Goal: Transaction & Acquisition: Purchase product/service

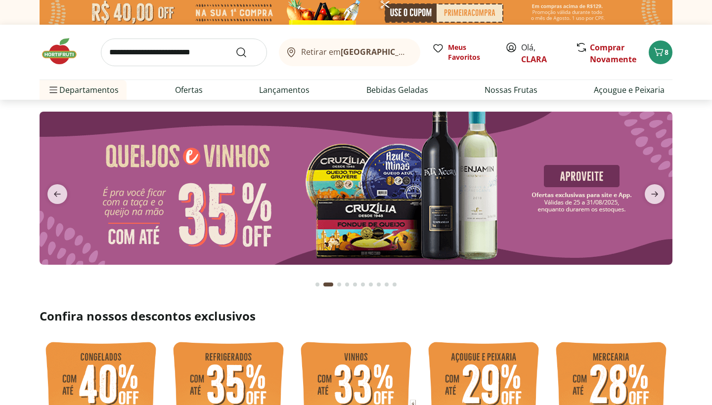
click at [217, 45] on input "search" at bounding box center [184, 53] width 166 height 28
type input "********"
click at [247, 52] on button "Submit Search" at bounding box center [247, 52] width 24 height 12
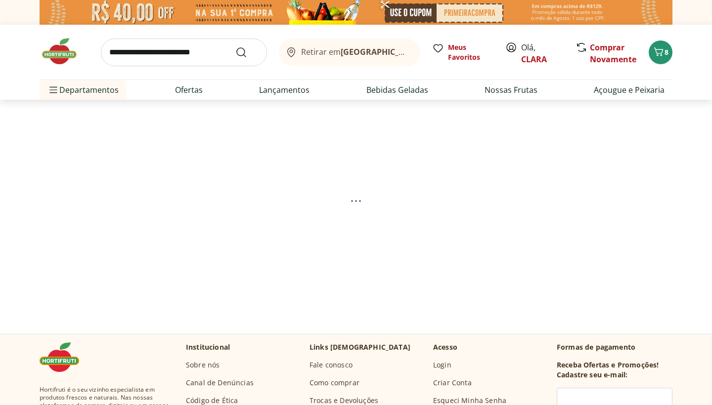
select select "**********"
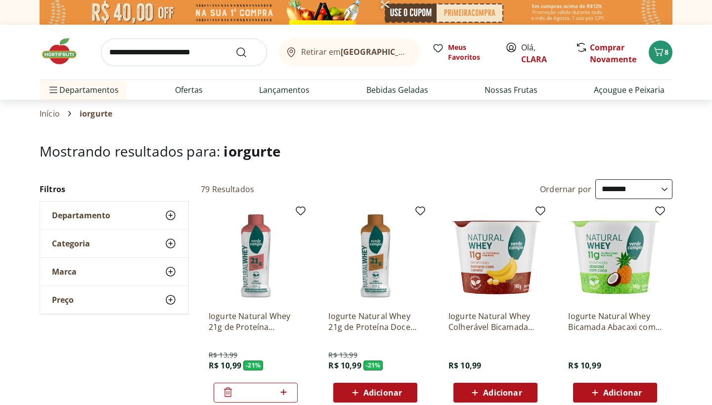
type input "*"
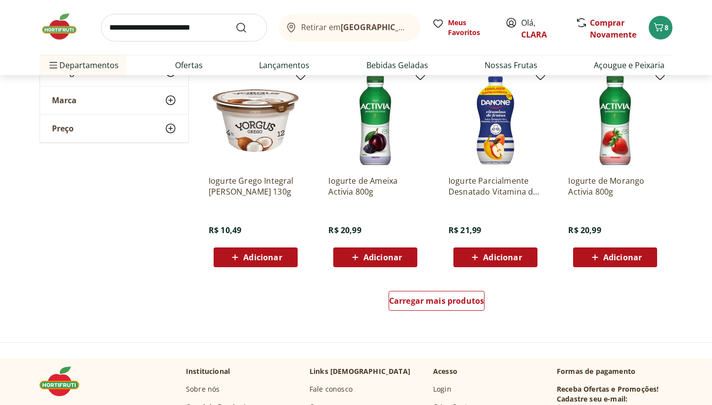
scroll to position [568, 0]
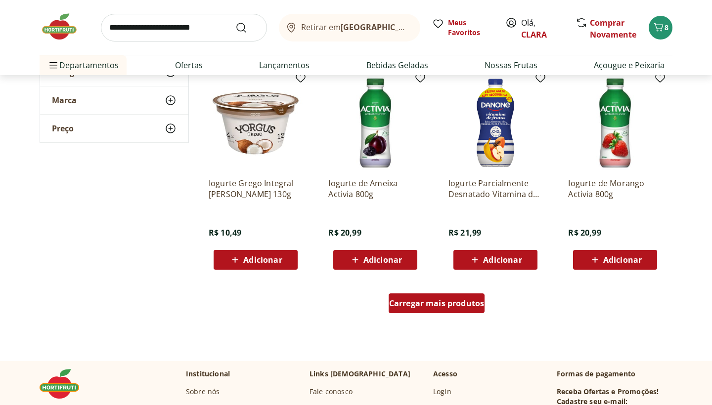
click at [445, 312] on div "Carregar mais produtos" at bounding box center [436, 304] width 96 height 20
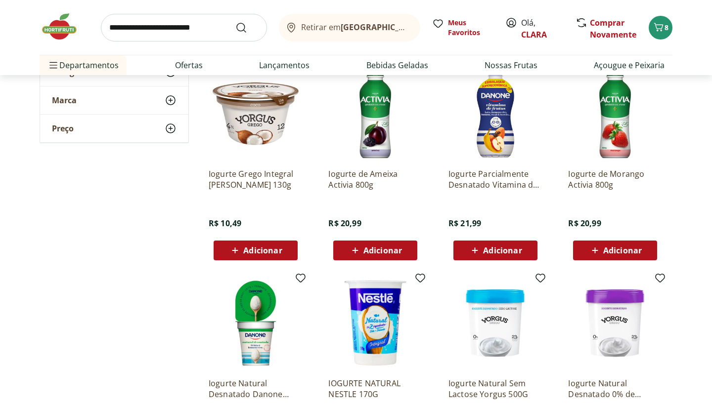
scroll to position [578, 0]
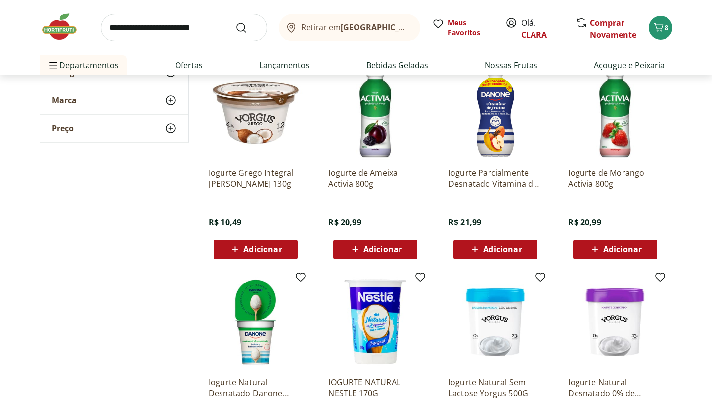
click at [393, 249] on span "Adicionar" at bounding box center [382, 250] width 39 height 8
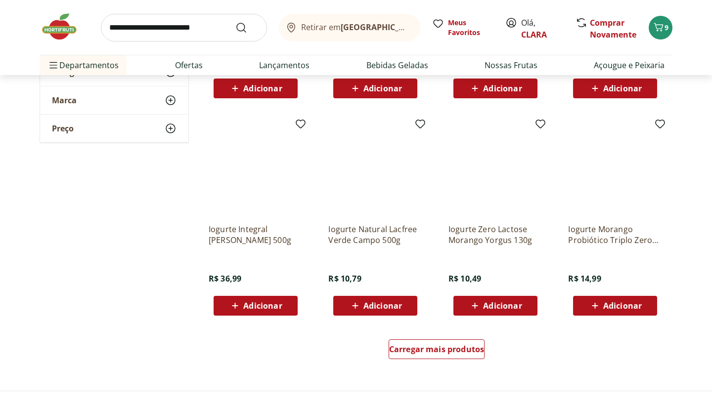
scroll to position [1168, 0]
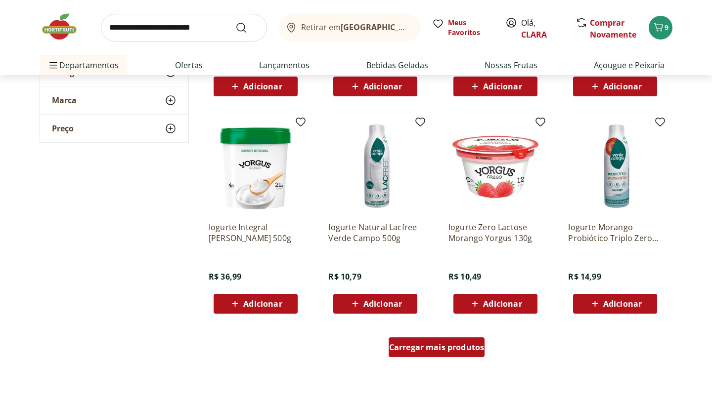
click at [425, 350] on span "Carregar mais produtos" at bounding box center [436, 347] width 95 height 8
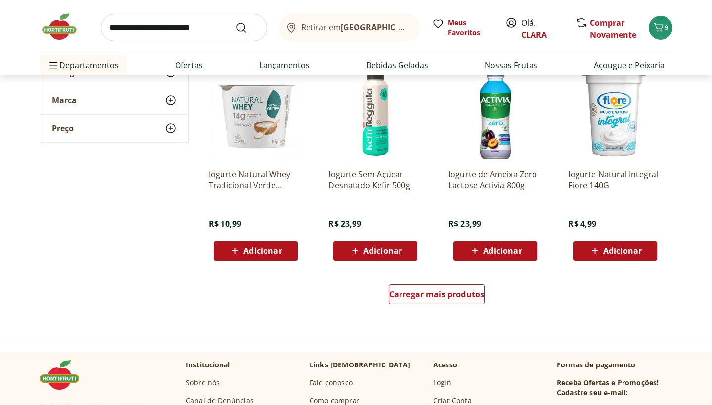
scroll to position [1897, 0]
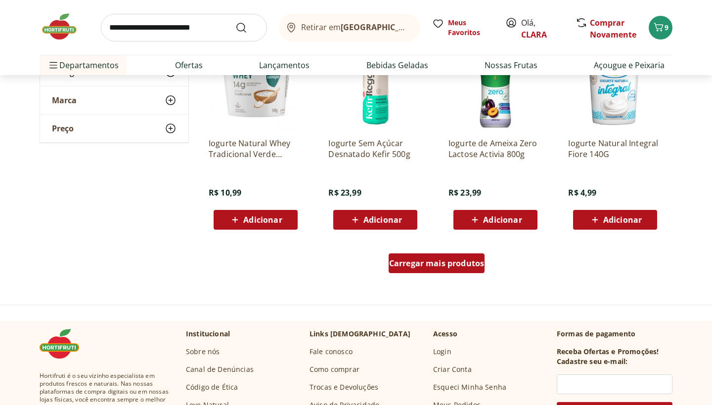
click at [441, 263] on span "Carregar mais produtos" at bounding box center [436, 263] width 95 height 8
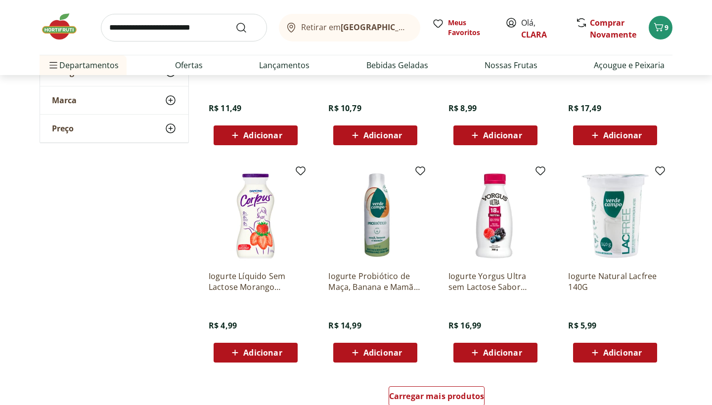
scroll to position [2431, 0]
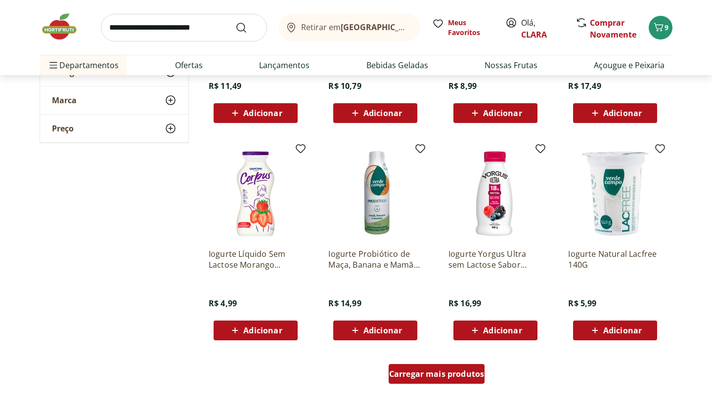
click at [446, 367] on div "Carregar mais produtos" at bounding box center [436, 374] width 96 height 20
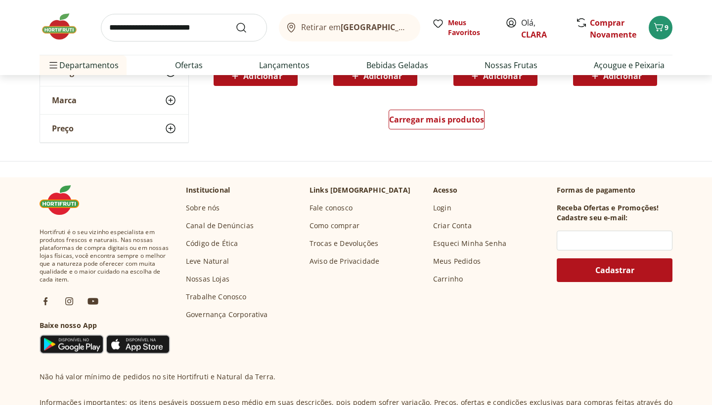
scroll to position [3336, 0]
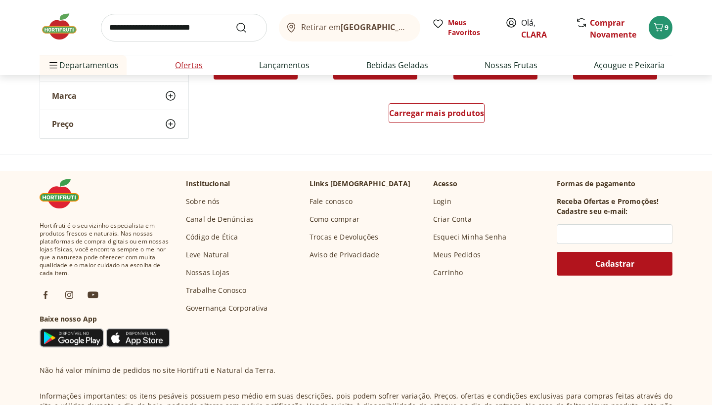
click at [196, 66] on link "Ofertas" at bounding box center [189, 65] width 28 height 12
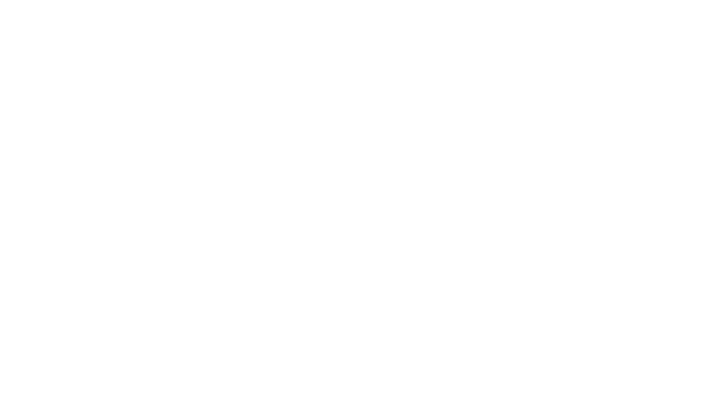
select select "**********"
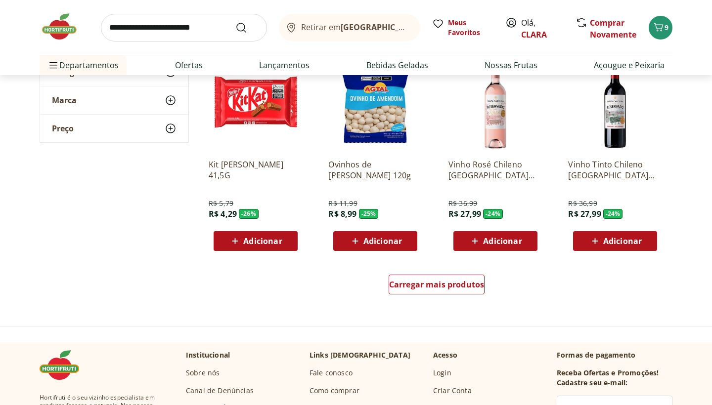
scroll to position [555, 0]
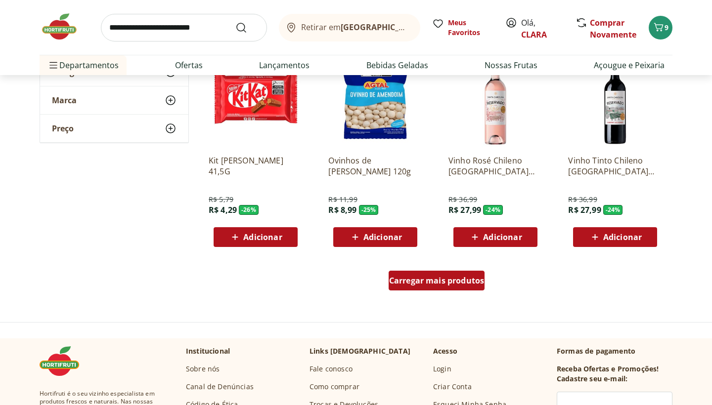
click at [414, 279] on span "Carregar mais produtos" at bounding box center [436, 281] width 95 height 8
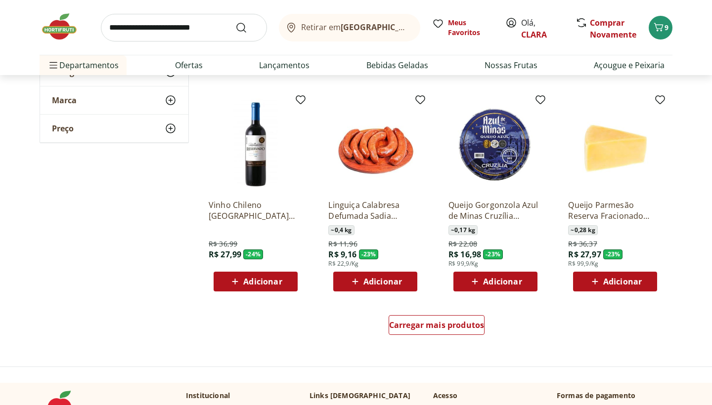
scroll to position [1183, 0]
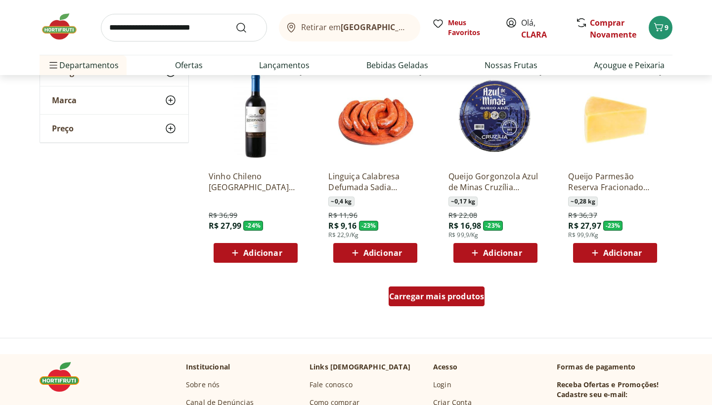
click at [430, 298] on span "Carregar mais produtos" at bounding box center [436, 297] width 95 height 8
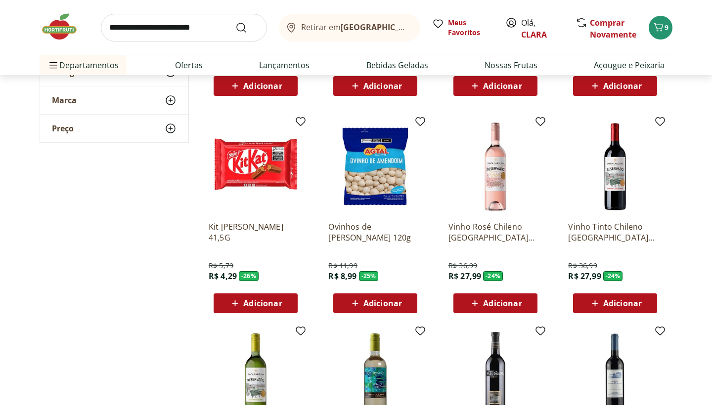
scroll to position [482, 0]
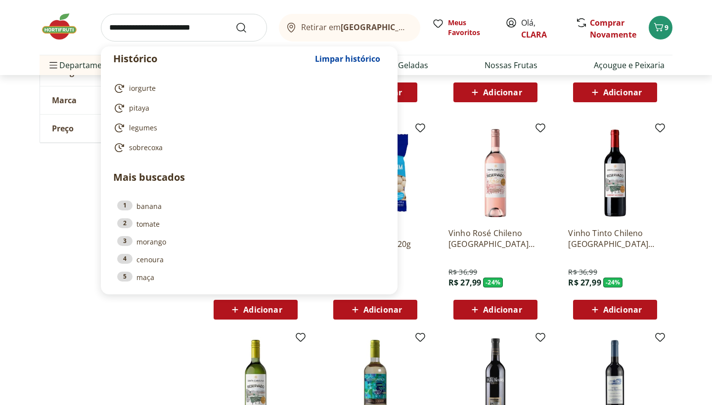
click at [212, 29] on input "search" at bounding box center [184, 28] width 166 height 28
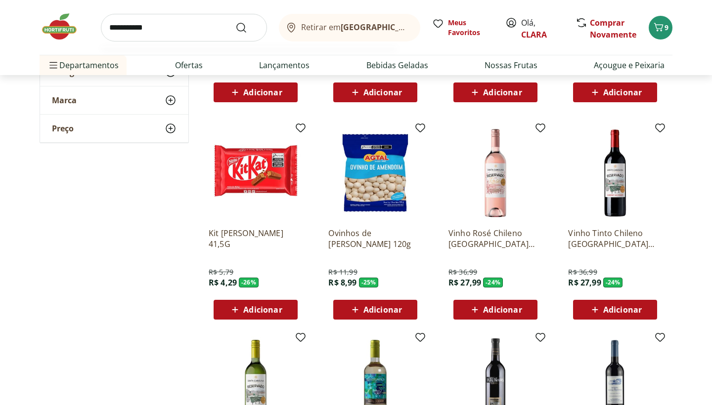
type input "**********"
click at [247, 27] on button "Submit Search" at bounding box center [247, 28] width 24 height 12
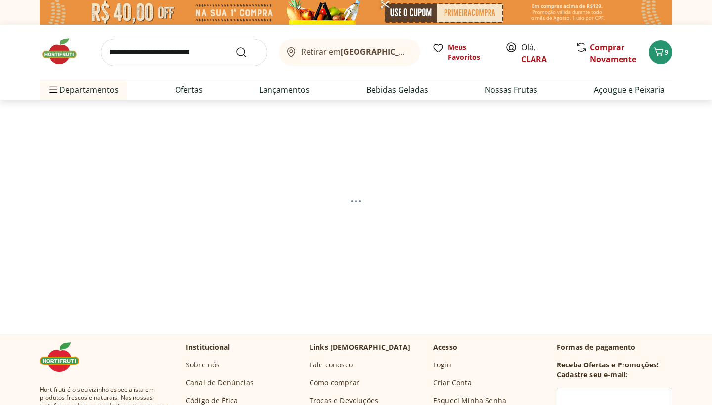
select select "**********"
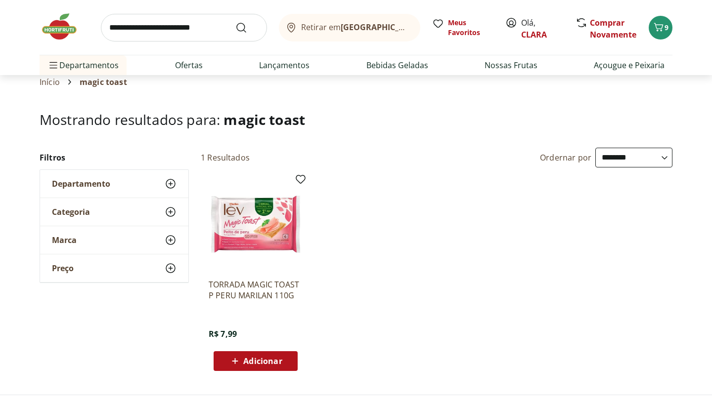
scroll to position [34, 0]
